Goal: Task Accomplishment & Management: Use online tool/utility

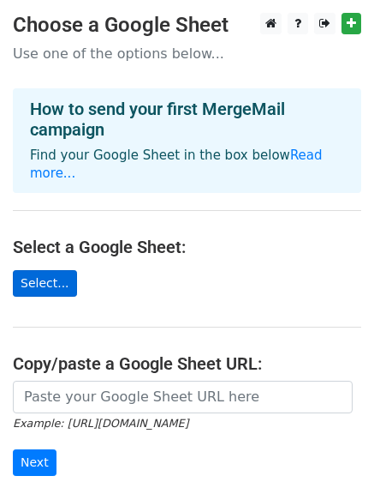
scroll to position [193, 0]
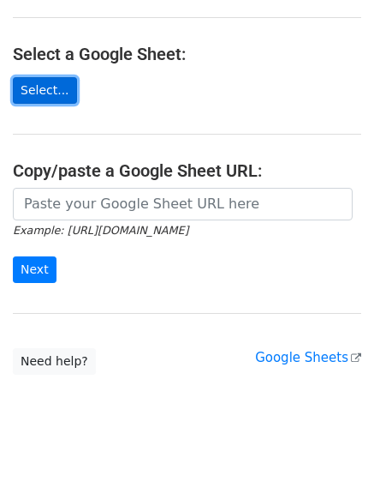
click at [45, 84] on link "Select..." at bounding box center [45, 90] width 64 height 27
click at [50, 77] on link "Select..." at bounding box center [45, 90] width 64 height 27
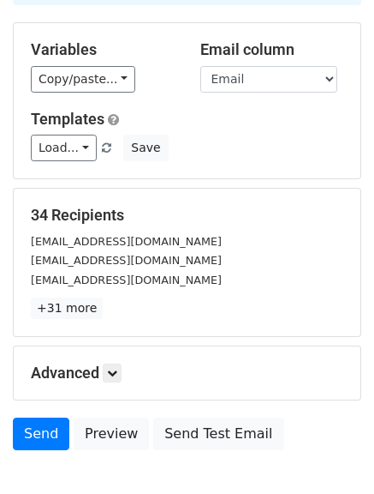
scroll to position [240, 0]
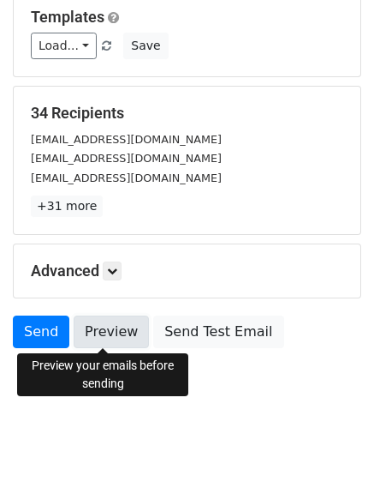
click at [99, 338] on link "Preview" at bounding box center [111, 331] width 75 height 33
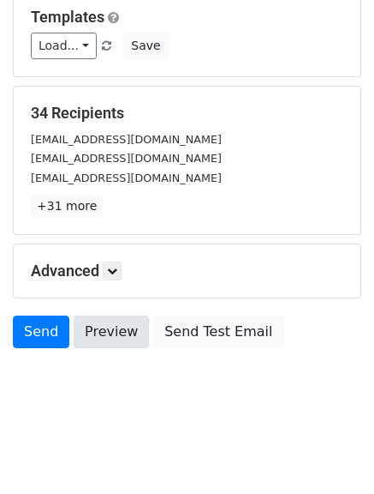
click at [99, 338] on link "Preview" at bounding box center [111, 331] width 75 height 33
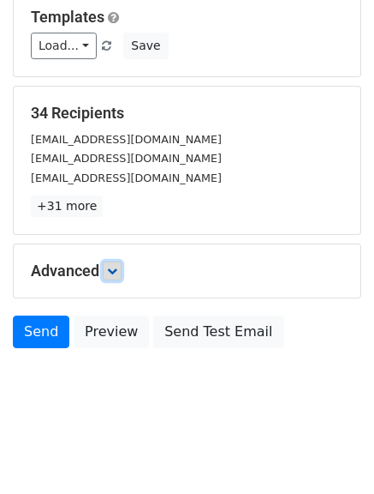
click at [109, 275] on link at bounding box center [112, 270] width 19 height 19
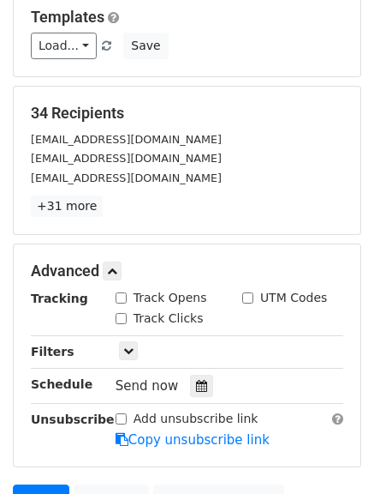
click at [121, 299] on input "Track Opens" at bounding box center [121, 297] width 11 height 11
checkbox input "true"
click at [119, 314] on input "Track Clicks" at bounding box center [121, 318] width 11 height 11
checkbox input "true"
click at [249, 298] on input "UTM Codes" at bounding box center [248, 297] width 11 height 11
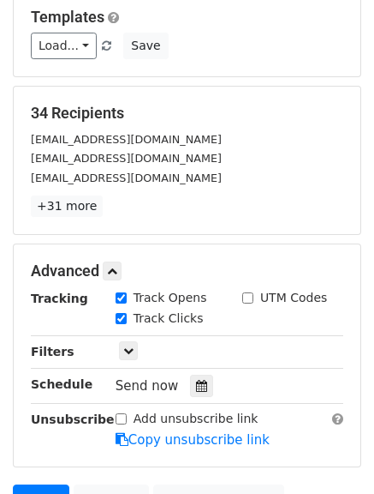
checkbox input "true"
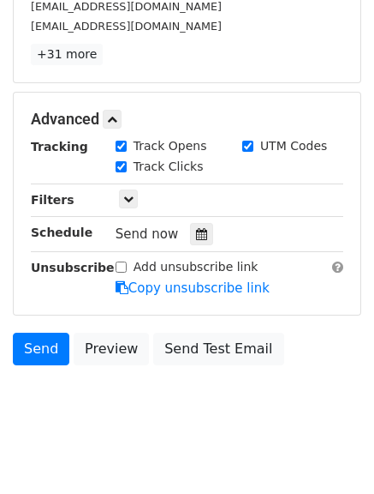
scroll to position [408, 0]
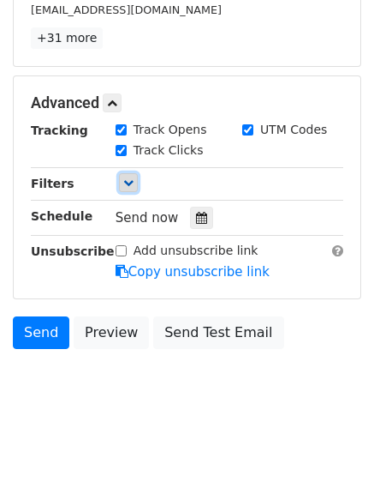
click at [131, 177] on link at bounding box center [128, 182] width 19 height 19
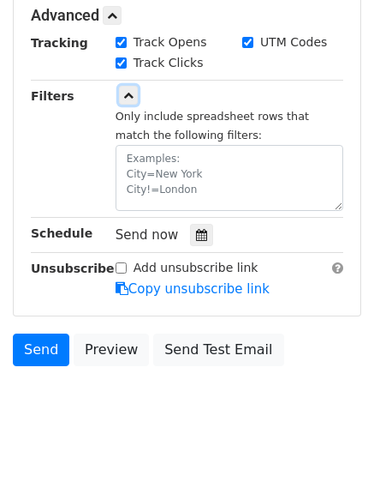
scroll to position [496, 0]
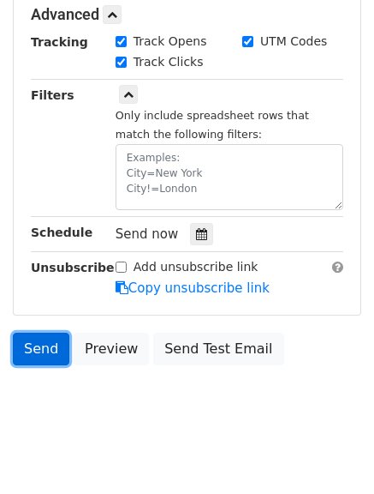
click at [46, 343] on link "Send" at bounding box center [41, 348] width 57 height 33
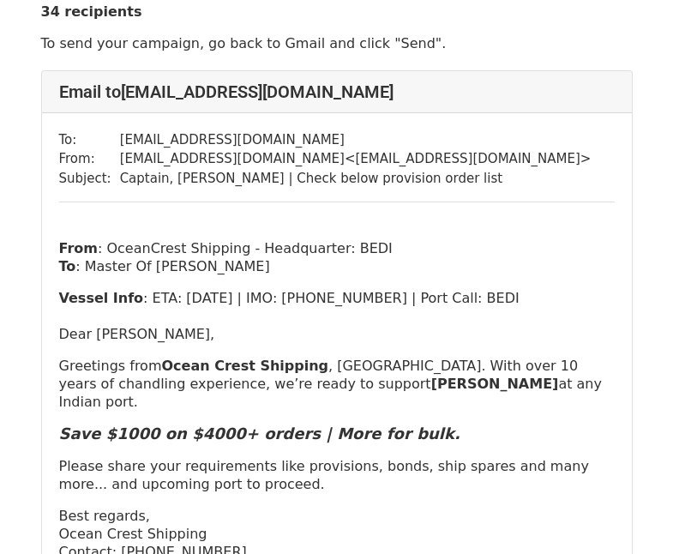
scroll to position [36, 0]
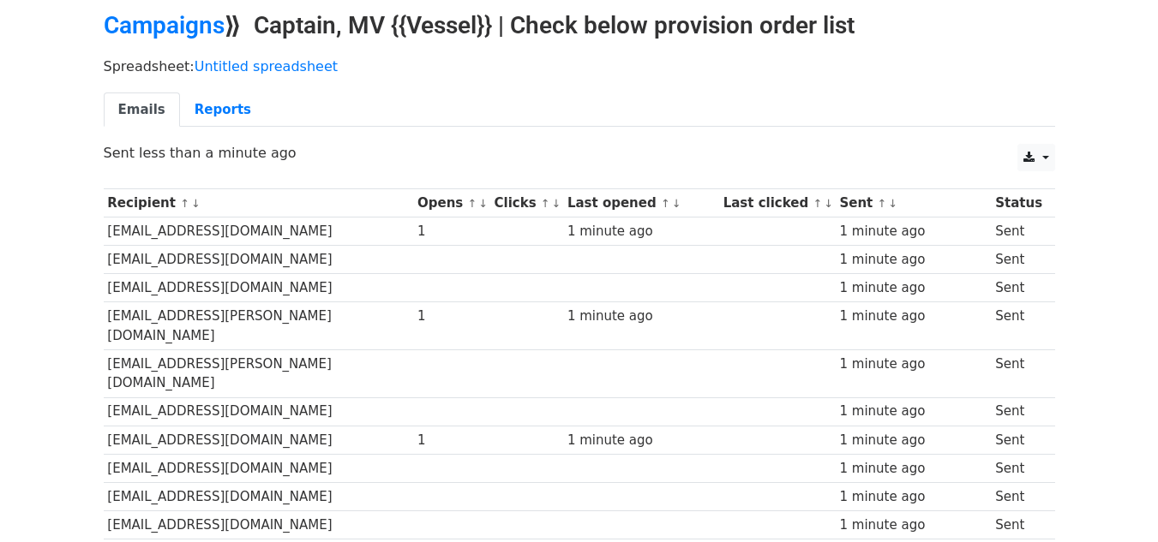
scroll to position [68, 0]
click at [620, 203] on th "Last opened ↑ ↓" at bounding box center [641, 204] width 156 height 28
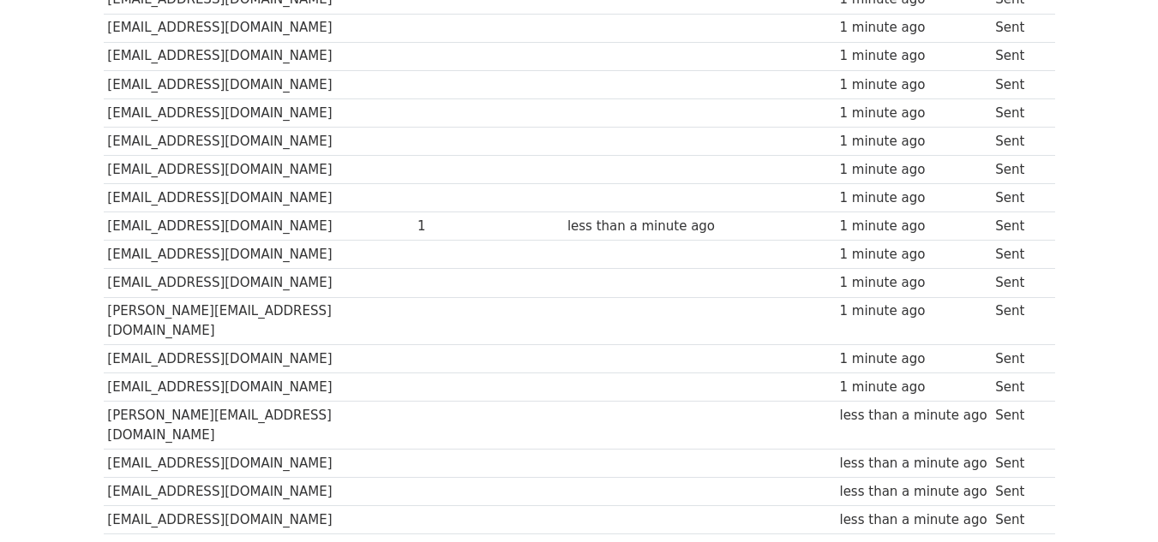
scroll to position [743, 0]
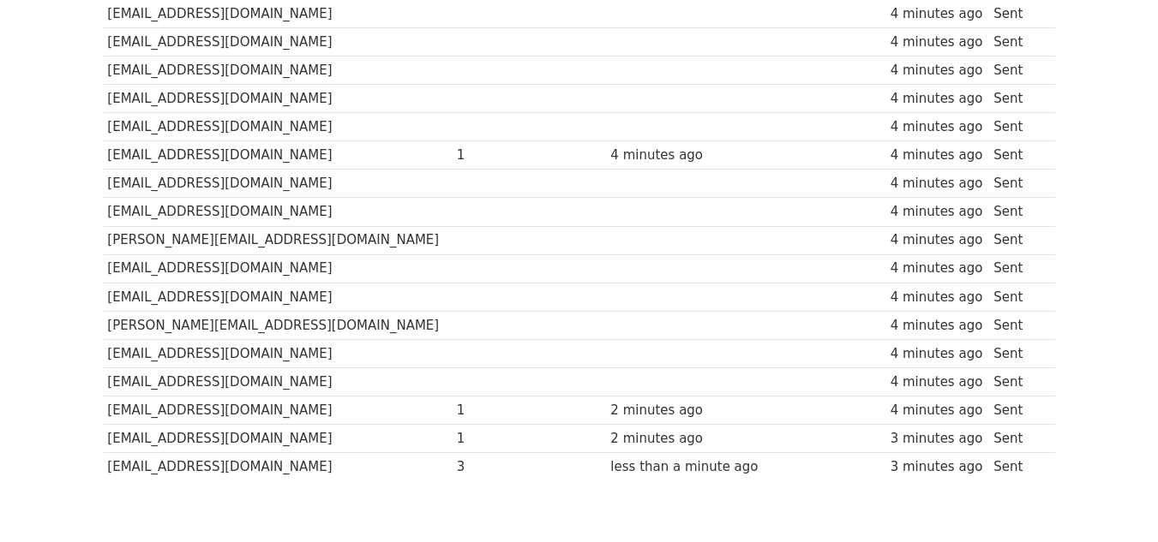
scroll to position [860, 0]
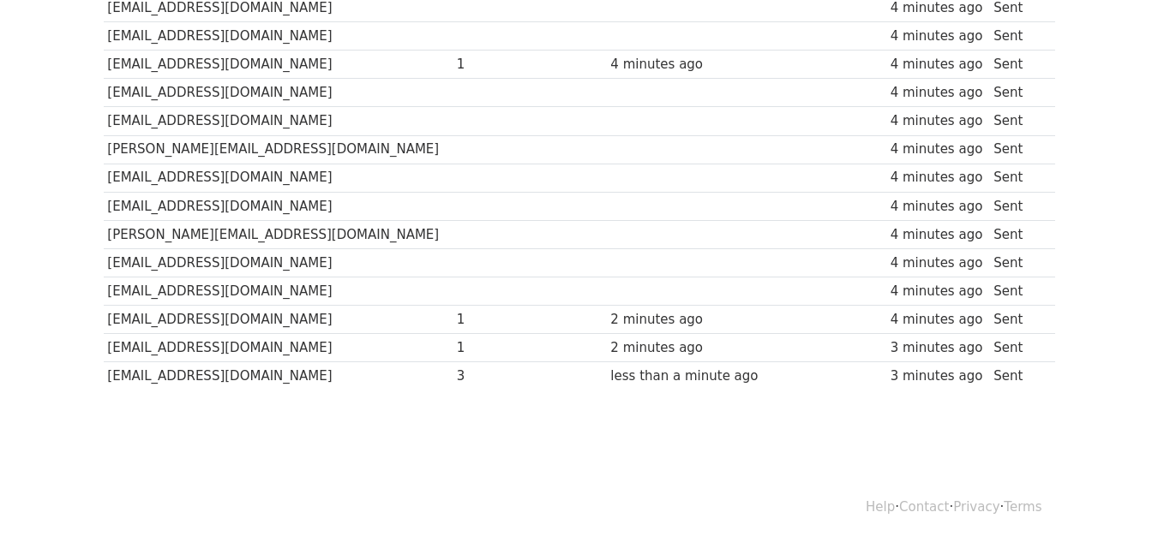
click at [457, 376] on div "3" at bounding box center [492, 377] width 70 height 20
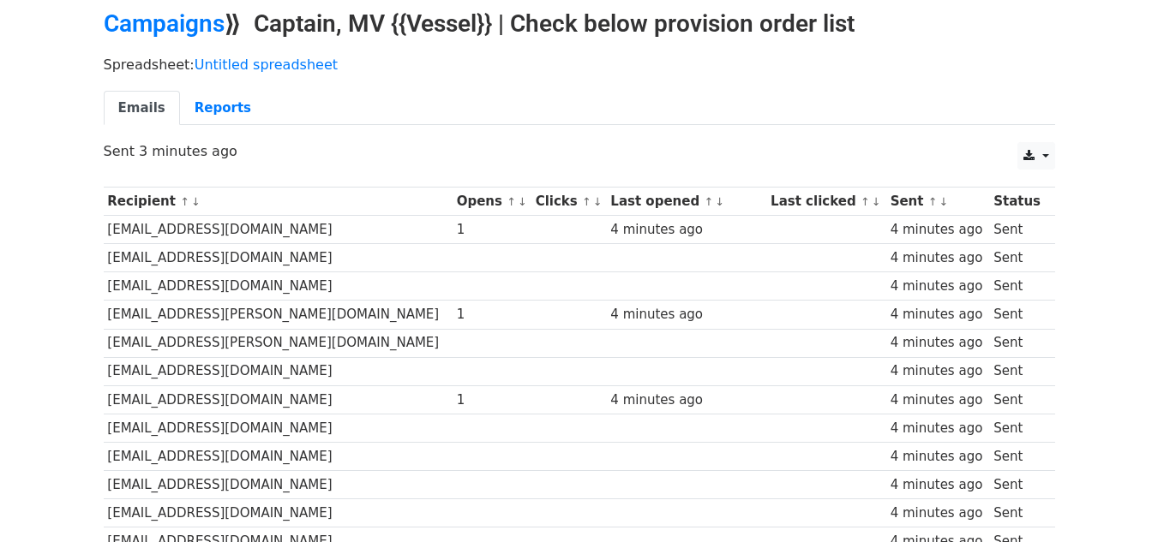
scroll to position [0, 0]
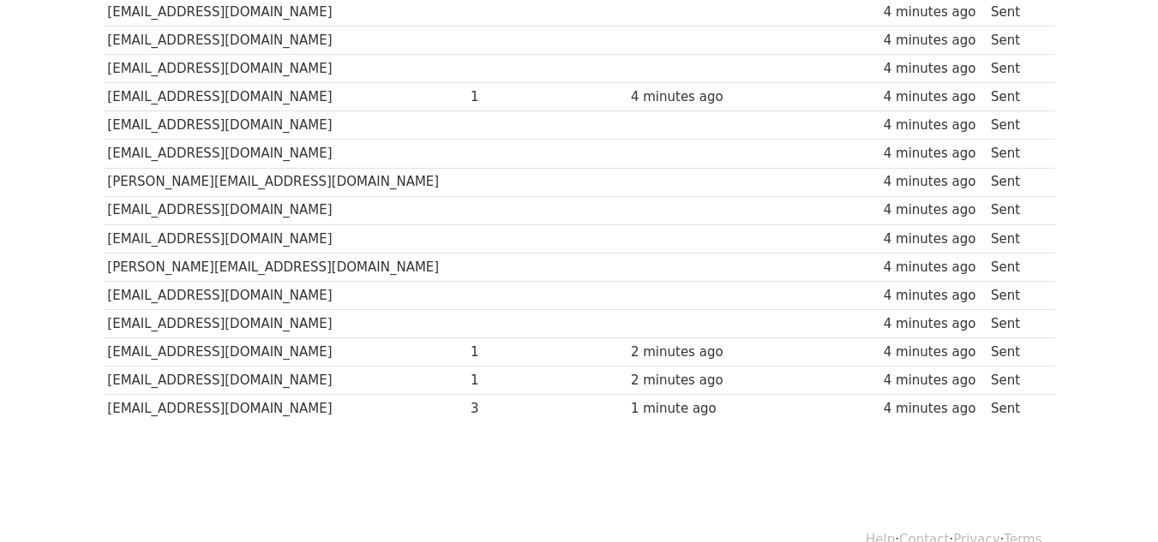
scroll to position [830, 0]
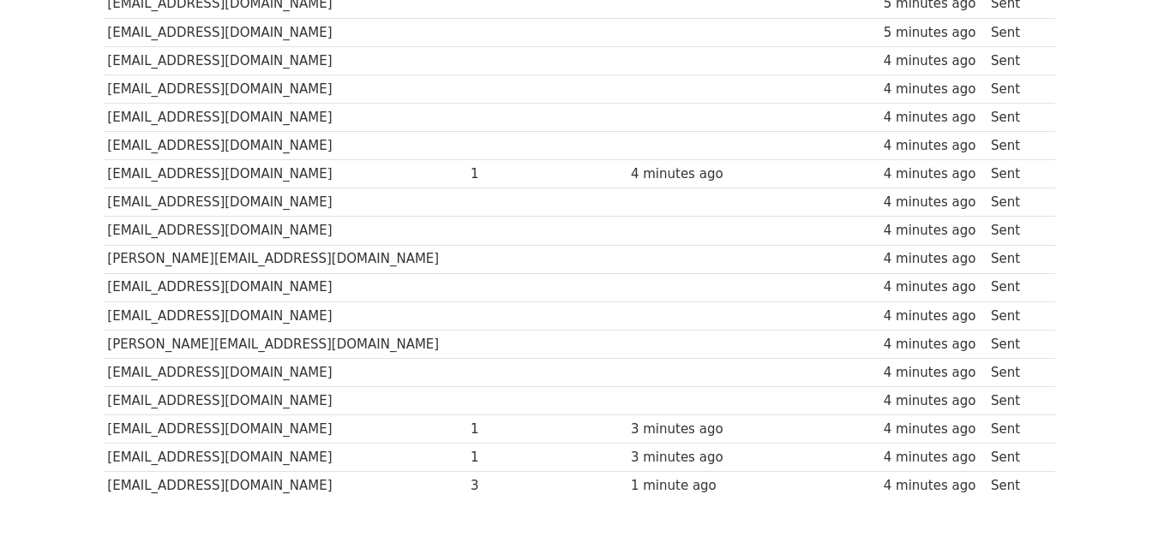
scroll to position [749, 0]
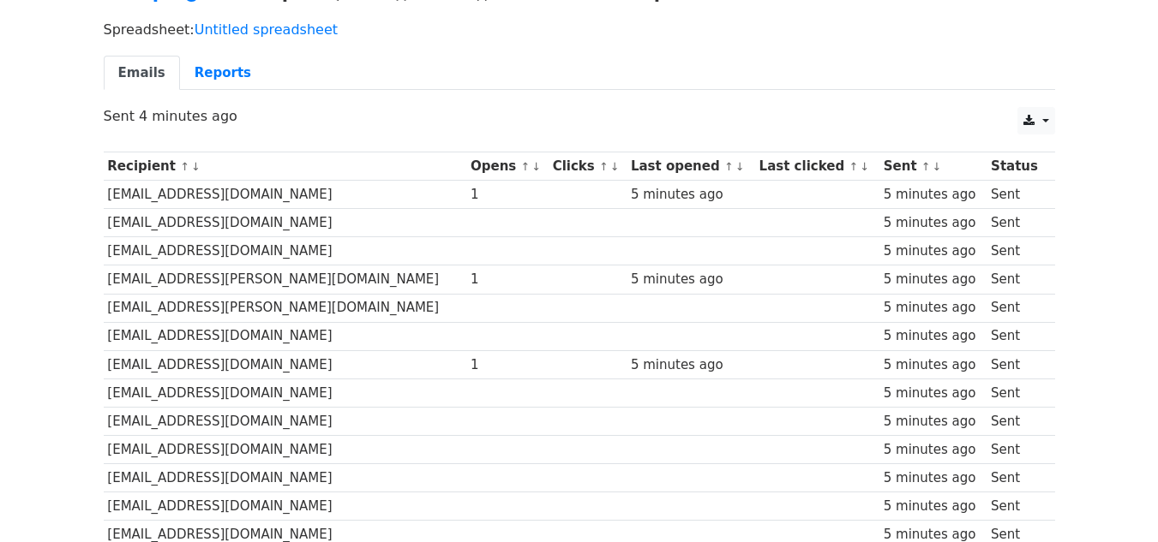
scroll to position [88, 0]
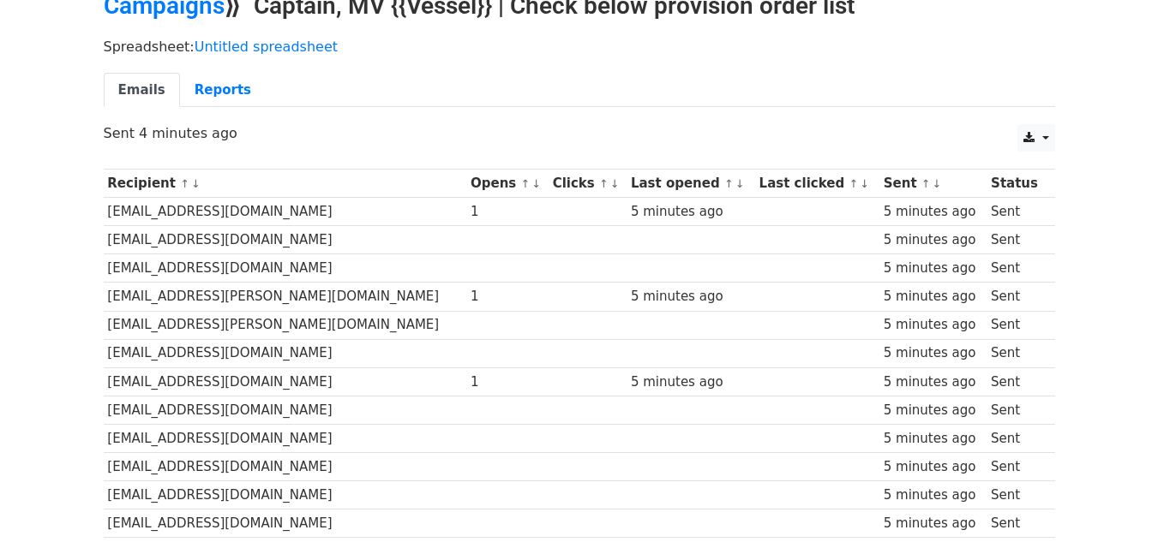
click at [554, 183] on th "Clicks ↑ ↓" at bounding box center [587, 184] width 78 height 28
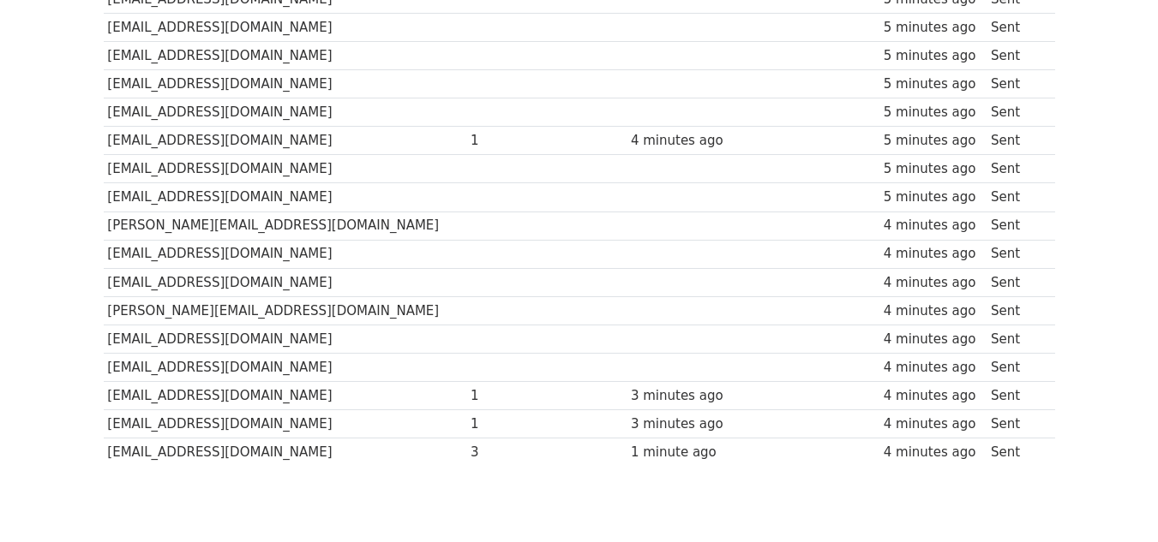
scroll to position [860, 0]
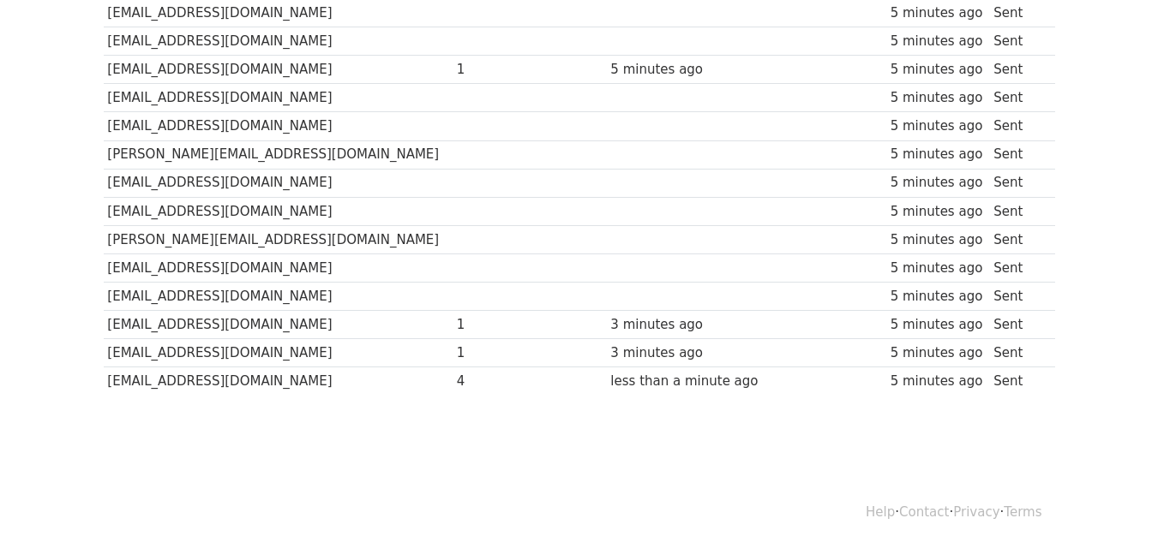
click at [457, 380] on div "4" at bounding box center [492, 382] width 70 height 20
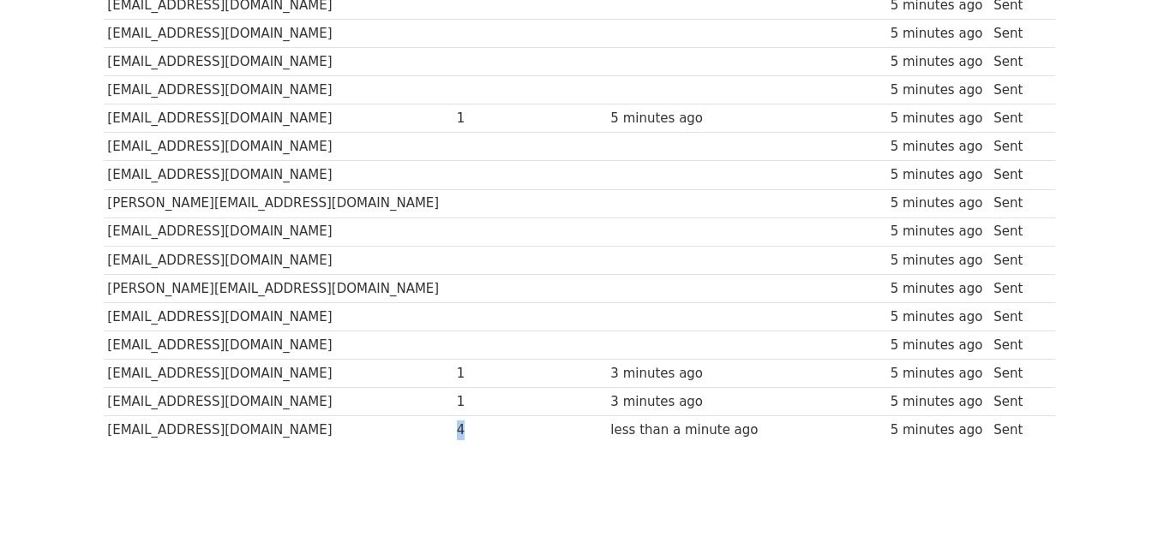
scroll to position [860, 0]
